Goal: Task Accomplishment & Management: Manage account settings

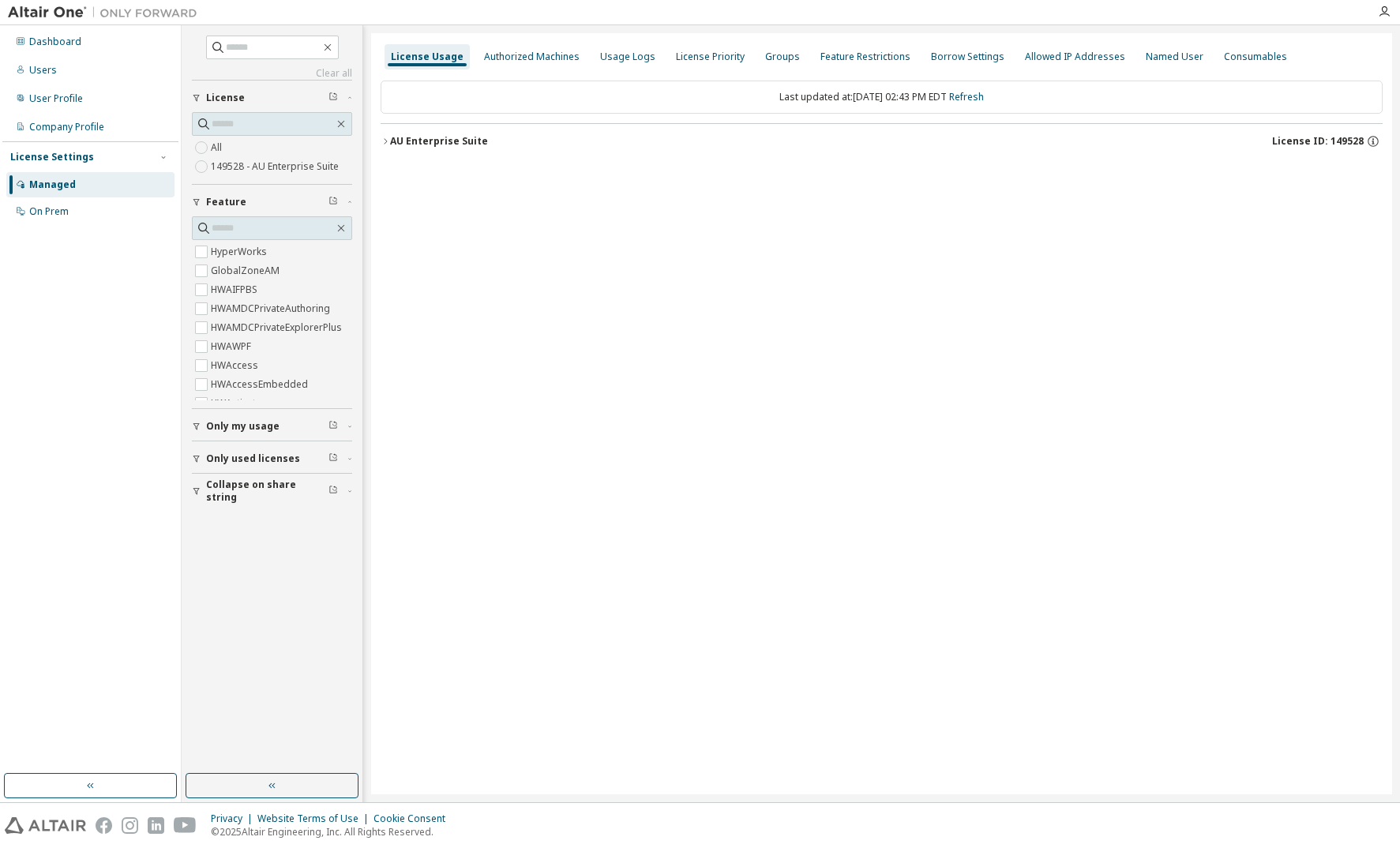
click at [386, 138] on icon "button" at bounding box center [385, 141] width 9 height 9
click at [385, 140] on icon "button" at bounding box center [385, 141] width 9 height 9
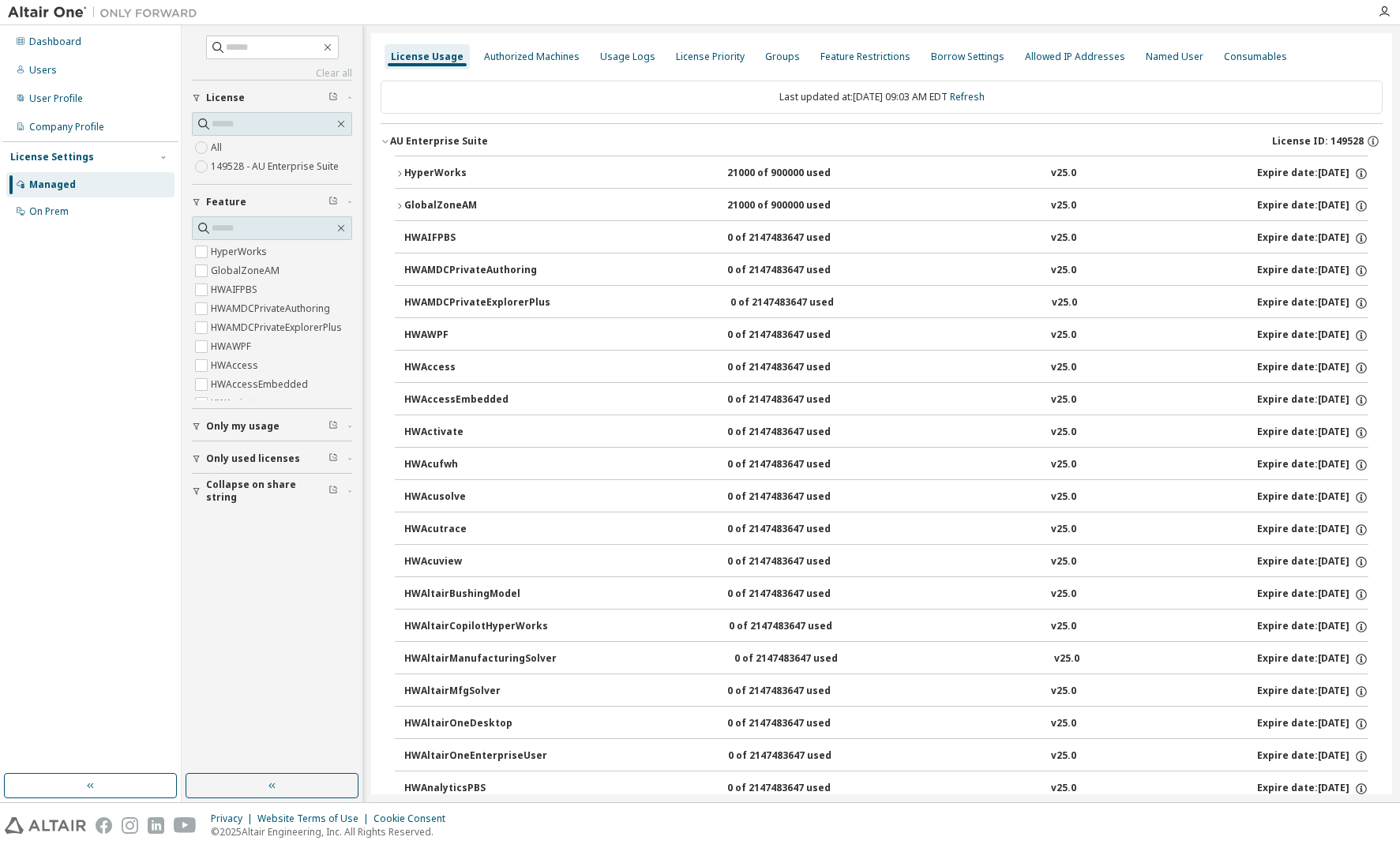
click at [438, 175] on div "HyperWorks" at bounding box center [475, 174] width 142 height 15
